Goal: Task Accomplishment & Management: Complete application form

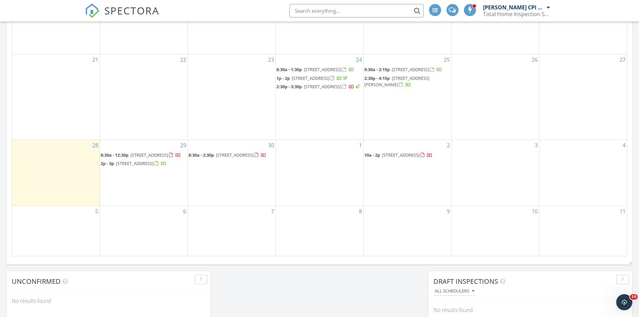
scroll to position [403, 0]
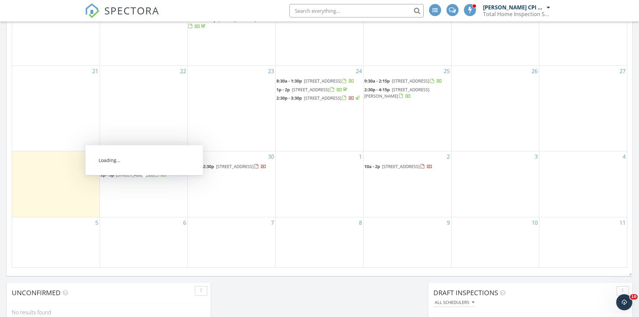
click at [147, 178] on span "2635 Mapleton Ave 7, Boulder 80304" at bounding box center [135, 175] width 38 height 6
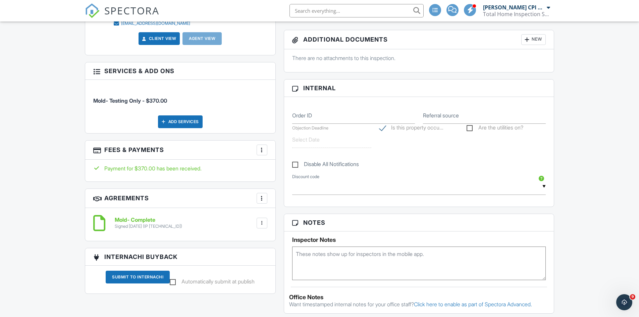
click at [264, 148] on div at bounding box center [262, 150] width 7 height 7
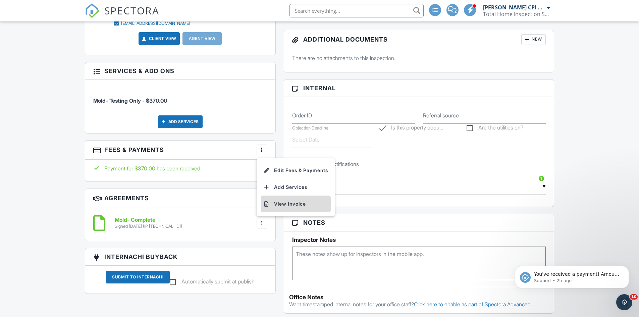
click at [276, 205] on li "View Invoice" at bounding box center [296, 204] width 70 height 17
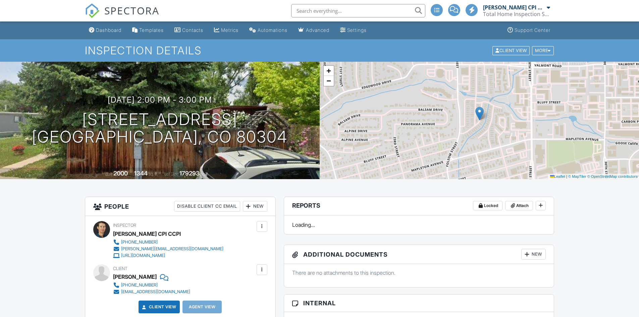
click at [107, 30] on div "Dashboard" at bounding box center [108, 30] width 25 height 6
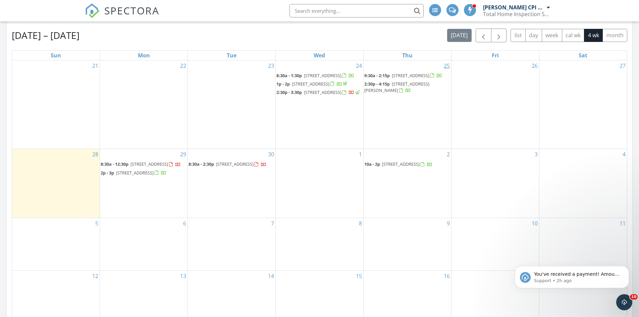
scroll to position [403, 0]
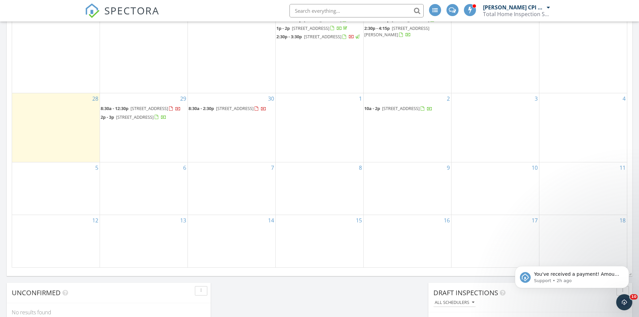
click at [506, 133] on div "3" at bounding box center [496, 127] width 88 height 69
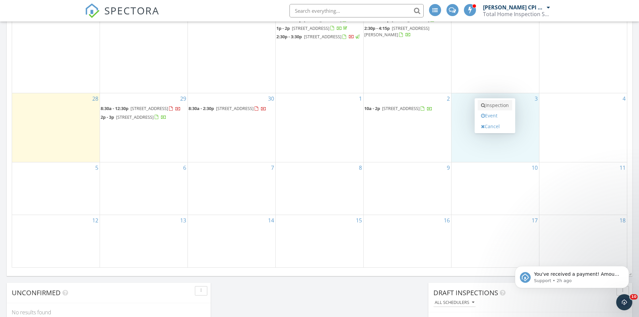
click at [495, 105] on link "Inspection" at bounding box center [495, 105] width 35 height 11
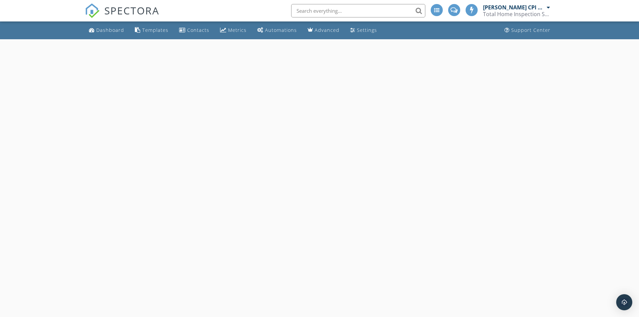
select select "9"
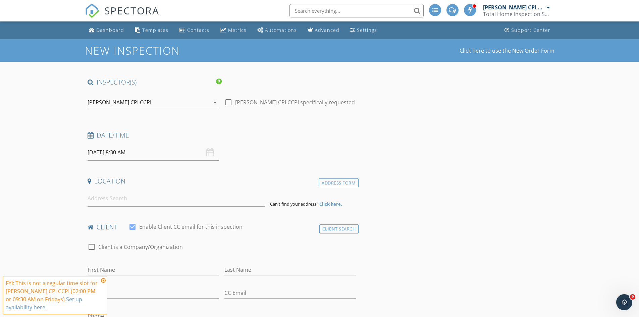
click at [122, 153] on input "10/03/2025 8:30 AM" at bounding box center [154, 152] width 132 height 16
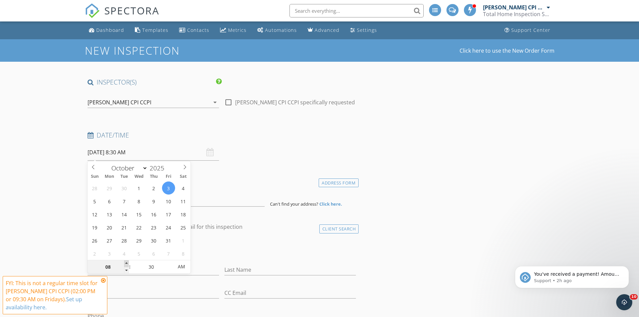
type input "09"
type input "[DATE] 9:30 AM"
click at [128, 263] on span at bounding box center [126, 263] width 5 height 7
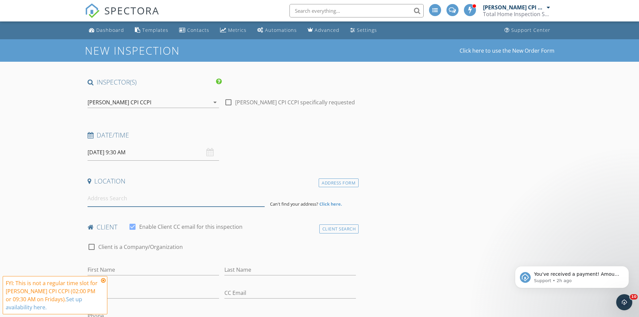
click at [95, 199] on input at bounding box center [176, 198] width 177 height 16
paste input "tel:630-779-6712"
type input "tel:630-779-6712"
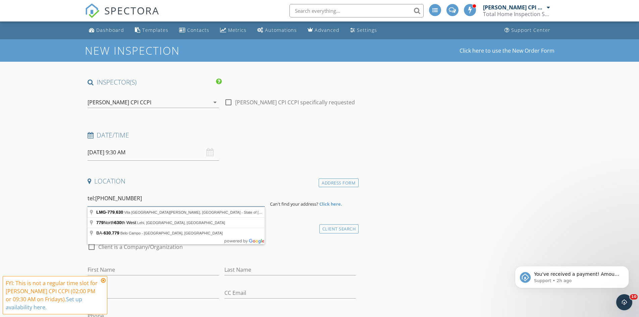
drag, startPoint x: 133, startPoint y: 197, endPoint x: 19, endPoint y: 202, distance: 113.2
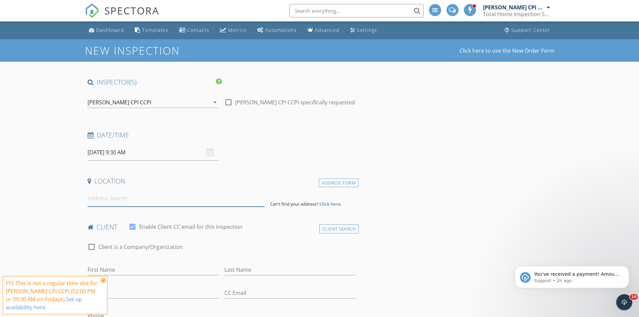
click at [104, 197] on input at bounding box center [176, 198] width 177 height 16
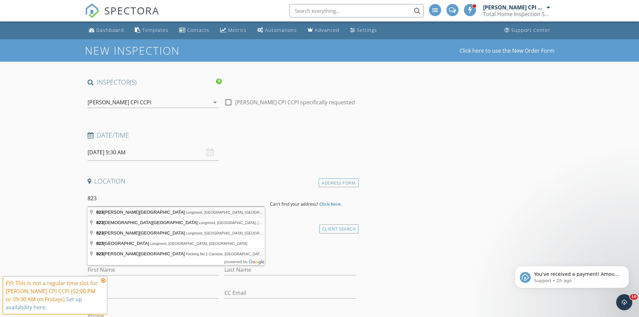
type input "823 Collyer Street, Longmont, CO, USA"
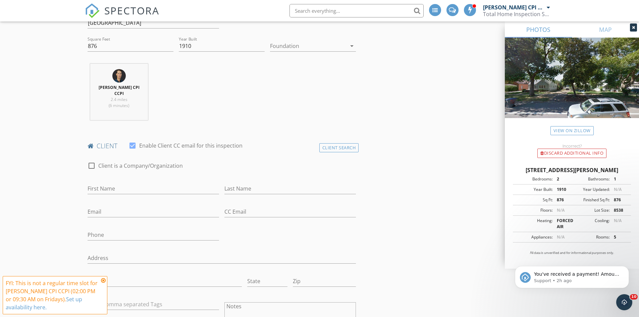
scroll to position [235, 0]
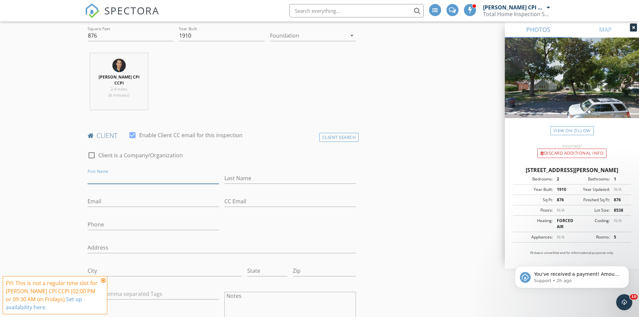
drag, startPoint x: 98, startPoint y: 175, endPoint x: 105, endPoint y: 186, distance: 13.3
click at [98, 175] on input "First Name" at bounding box center [154, 178] width 132 height 11
type input "h"
type input "[PERSON_NAME]"
click at [229, 173] on input "Last Name" at bounding box center [290, 178] width 132 height 11
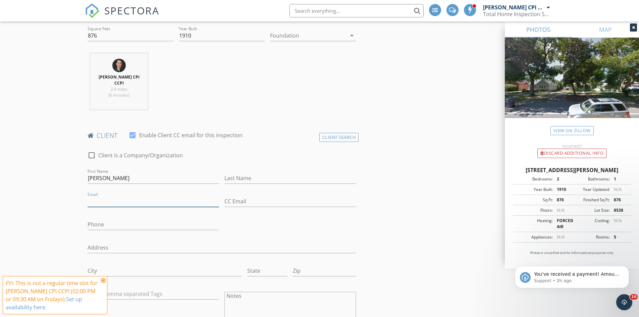
paste input "[EMAIL_ADDRESS][DOMAIN_NAME]"
type input "[EMAIL_ADDRESS][DOMAIN_NAME]"
click at [237, 173] on input "Last Name" at bounding box center [290, 178] width 132 height 11
type input "[PERSON_NAME]"
drag, startPoint x: 91, startPoint y: 217, endPoint x: 103, endPoint y: 222, distance: 13.0
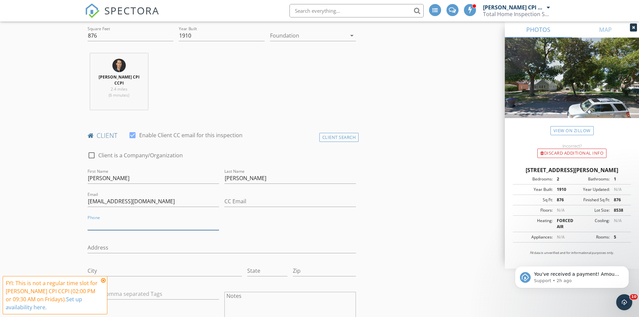
click at [91, 219] on input "Phone" at bounding box center [154, 224] width 132 height 11
click at [97, 219] on input "Phone" at bounding box center [154, 224] width 132 height 11
paste input "[PHONE_NUMBER]"
type input "[PHONE_NUMBER]"
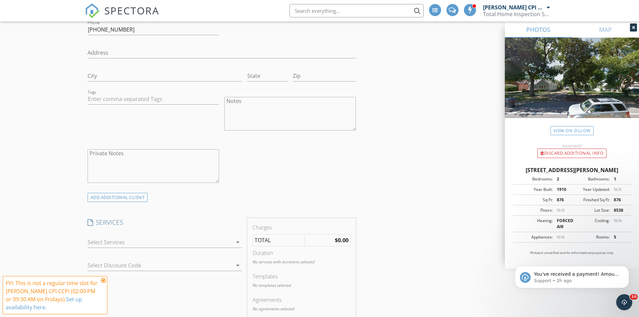
scroll to position [436, 0]
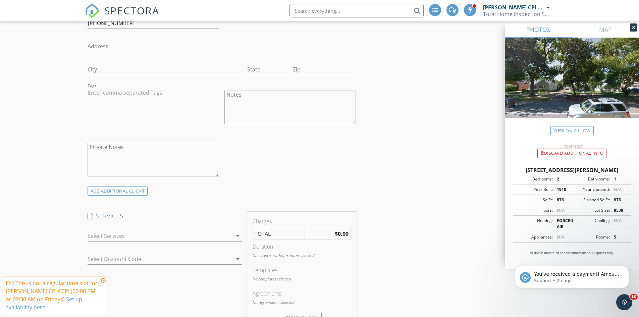
click at [149, 232] on div at bounding box center [160, 235] width 145 height 11
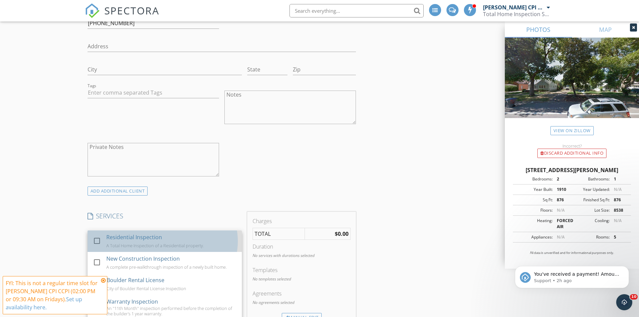
click at [137, 233] on div "Residential Inspection" at bounding box center [134, 237] width 56 height 8
checkbox input "true"
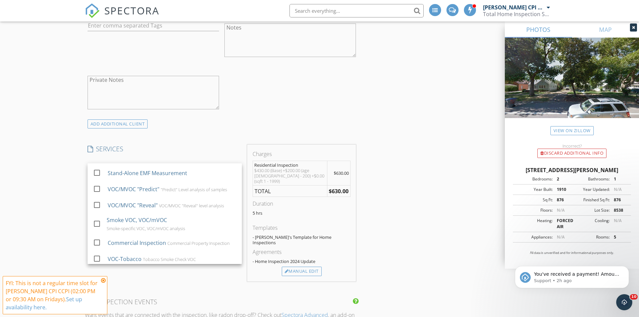
scroll to position [304, 0]
click at [43, 200] on div "New Inspection Click here to use the New Order Form INSPECTOR(S) check_box Stev…" at bounding box center [319, 262] width 639 height 1452
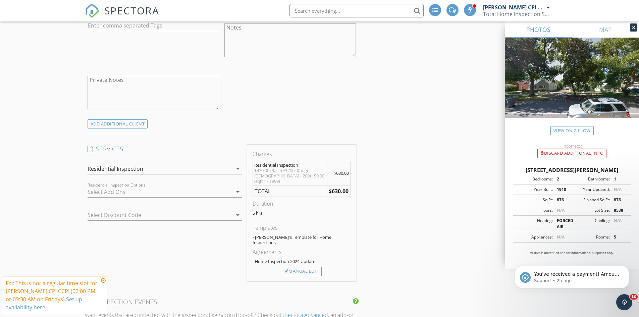
click at [111, 188] on div at bounding box center [160, 192] width 145 height 11
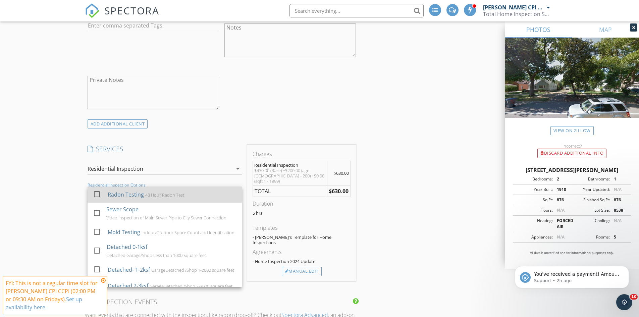
click at [100, 190] on div at bounding box center [96, 194] width 11 height 11
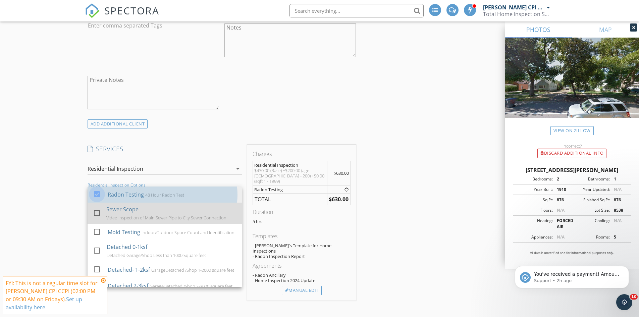
click at [100, 207] on div at bounding box center [96, 212] width 11 height 11
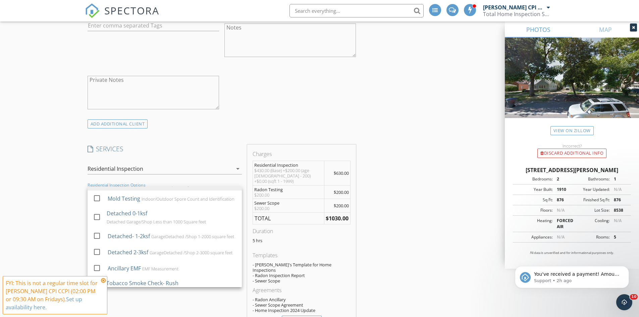
scroll to position [537, 0]
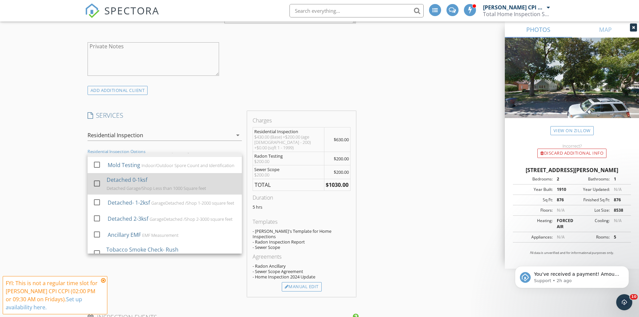
click at [96, 178] on div at bounding box center [96, 183] width 11 height 11
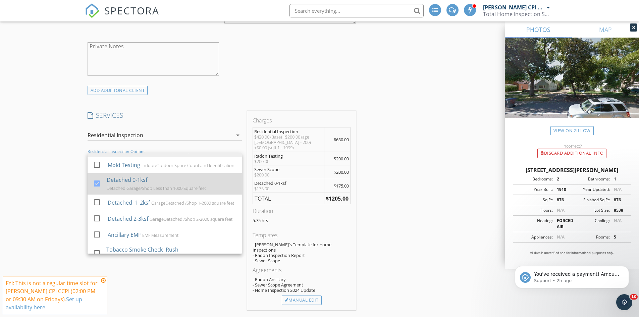
click at [96, 178] on div at bounding box center [96, 183] width 11 height 11
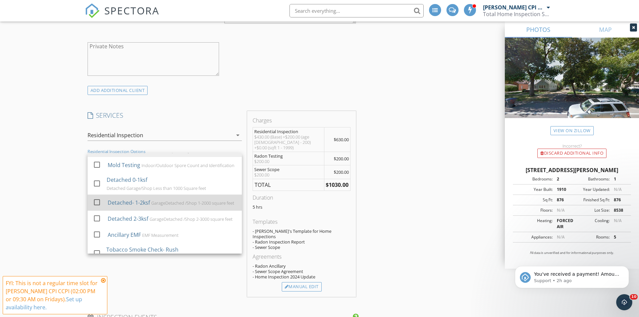
click at [96, 199] on div at bounding box center [96, 202] width 11 height 11
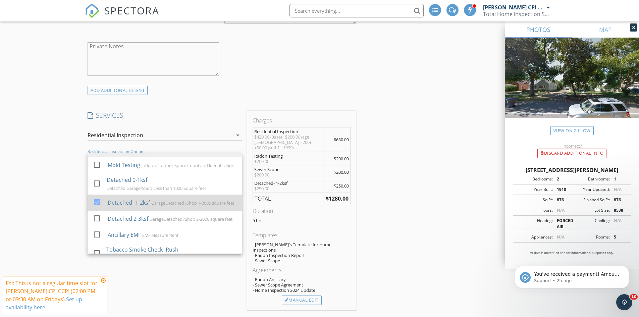
click at [96, 200] on div at bounding box center [96, 202] width 11 height 11
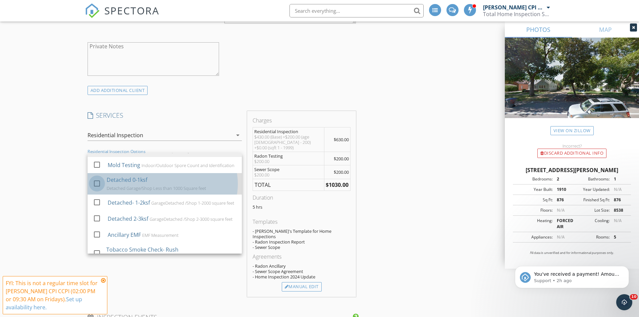
click at [99, 178] on div at bounding box center [96, 183] width 11 height 11
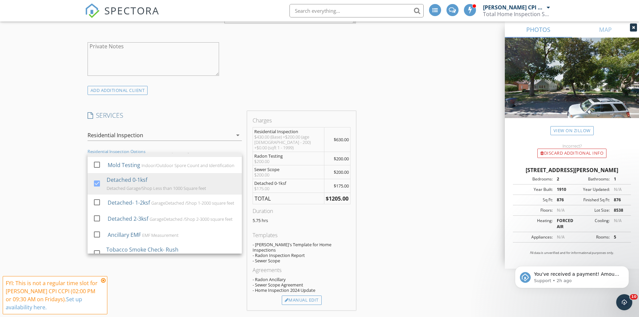
click at [28, 200] on div "New Inspection Click here to use the New Order Form INSPECTOR(S) check_box Stev…" at bounding box center [319, 259] width 639 height 1514
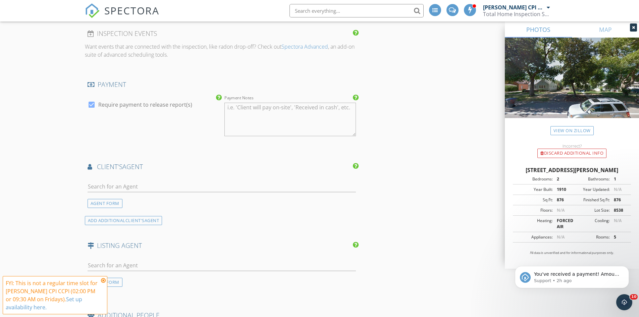
scroll to position [839, 0]
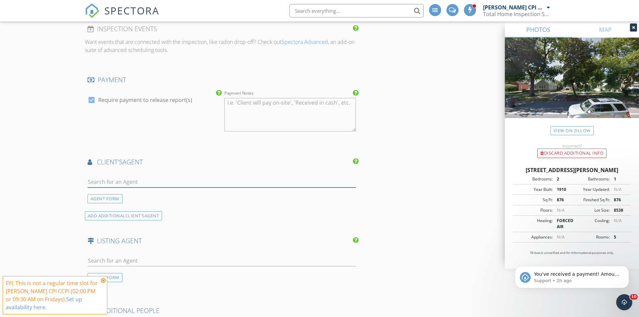
click at [104, 176] on input "text" at bounding box center [222, 181] width 269 height 11
type input "V"
type input "Conor"
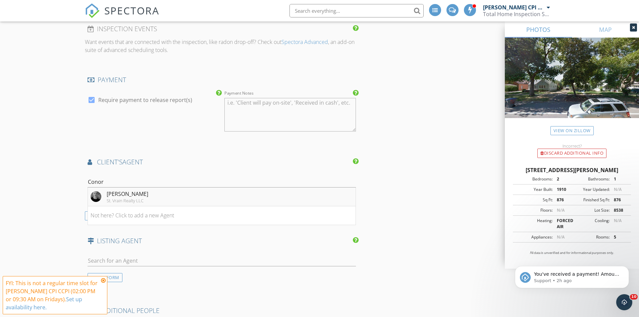
click at [125, 198] on div "St. Vrain Realty LLC" at bounding box center [128, 200] width 42 height 5
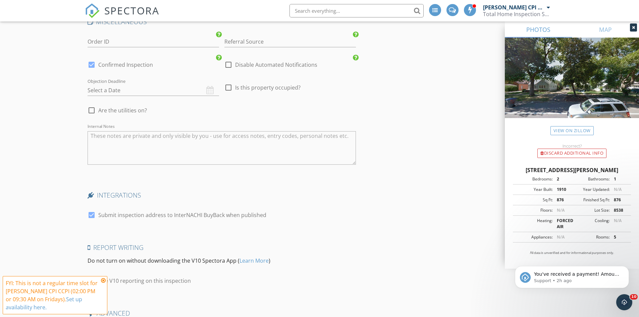
scroll to position [1259, 0]
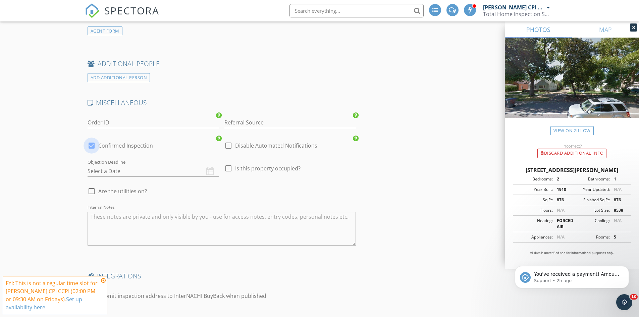
click at [92, 140] on div at bounding box center [91, 145] width 11 height 11
checkbox input "false"
checkbox input "true"
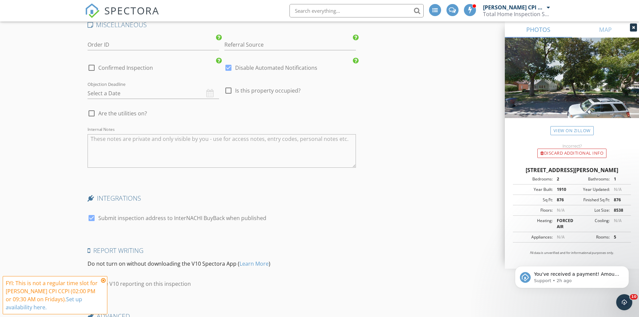
scroll to position [1394, 0]
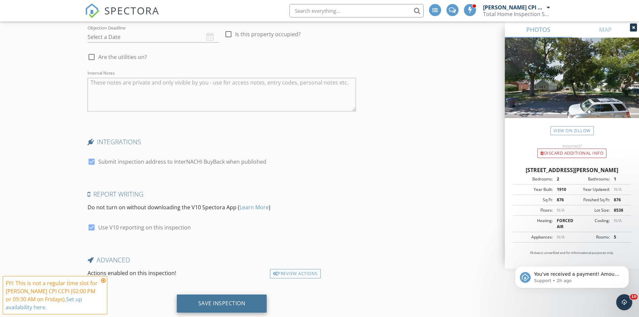
click at [238, 300] on div "Save Inspection" at bounding box center [221, 303] width 47 height 7
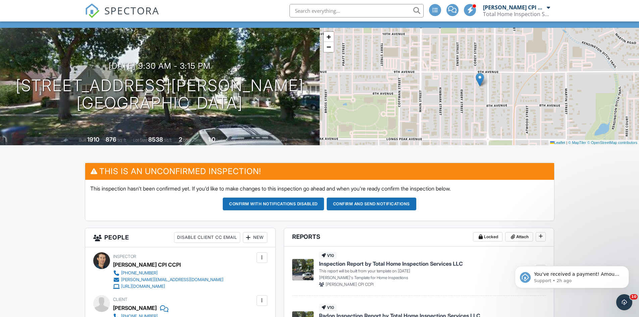
scroll to position [34, 0]
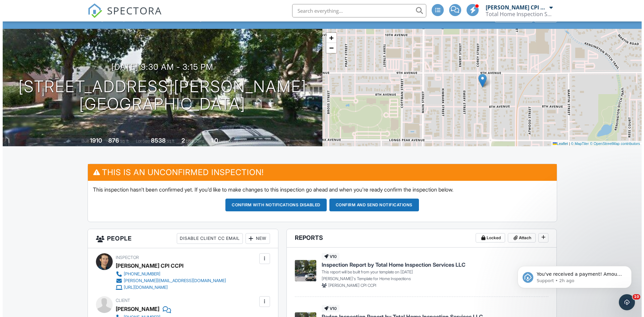
scroll to position [0, 0]
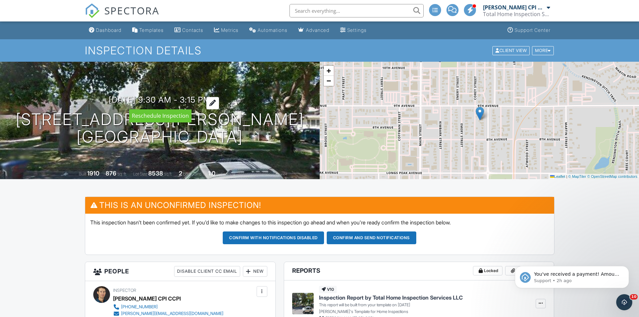
click at [219, 102] on div at bounding box center [212, 103] width 13 height 12
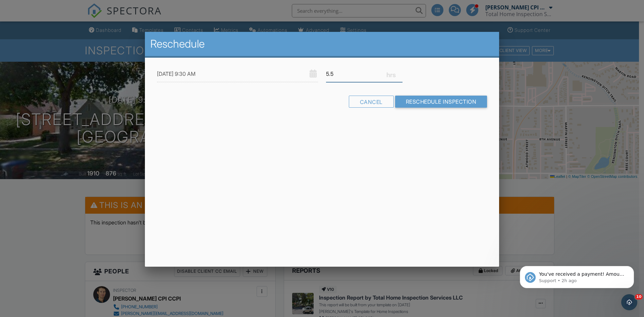
click at [400, 75] on input "5.5" at bounding box center [364, 74] width 76 height 16
click at [400, 75] on input "5.25" at bounding box center [364, 74] width 76 height 16
type input "5"
click at [400, 75] on input "5" at bounding box center [364, 74] width 76 height 16
click at [409, 100] on input "Reschedule Inspection" at bounding box center [441, 102] width 92 height 12
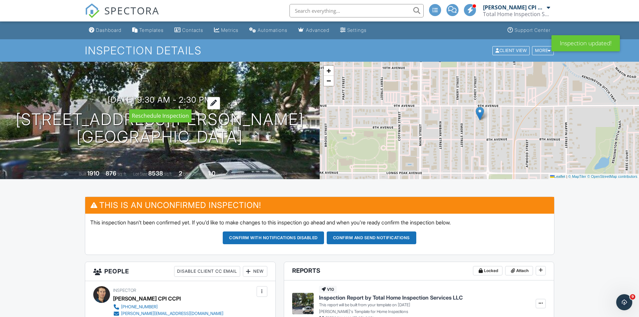
click at [220, 103] on div at bounding box center [213, 103] width 13 height 12
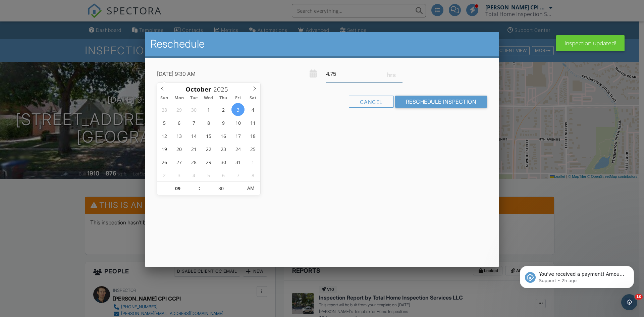
click at [400, 76] on input "4.75" at bounding box center [364, 74] width 76 height 16
type input "4.5"
click at [400, 76] on input "4.5" at bounding box center [364, 74] width 76 height 16
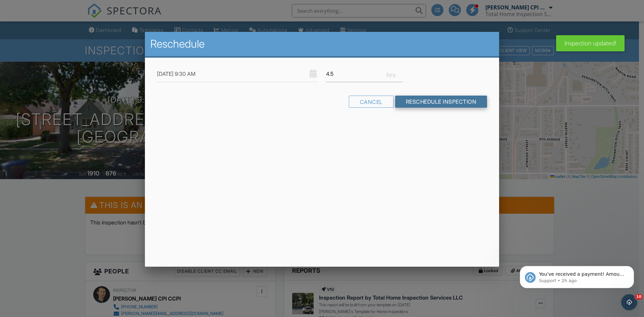
click at [415, 102] on input "Reschedule Inspection" at bounding box center [441, 102] width 92 height 12
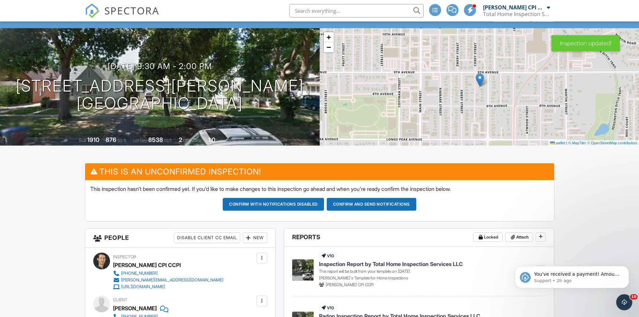
drag, startPoint x: 268, startPoint y: 111, endPoint x: 63, endPoint y: 80, distance: 208.0
click at [63, 80] on div "10/03/2025 9:30 am - 2:00 pm 823 Collyer St Longmont, CO 80501" at bounding box center [160, 87] width 320 height 51
copy h1 "823 Collyer St Longmont, CO 80501"
